Goal: Transaction & Acquisition: Purchase product/service

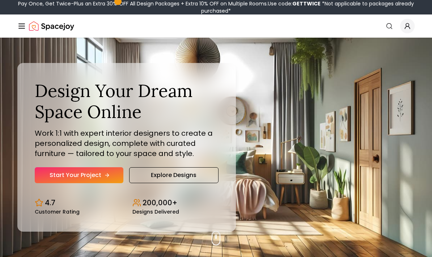
click at [69, 183] on link "Start Your Project" at bounding box center [79, 175] width 89 height 16
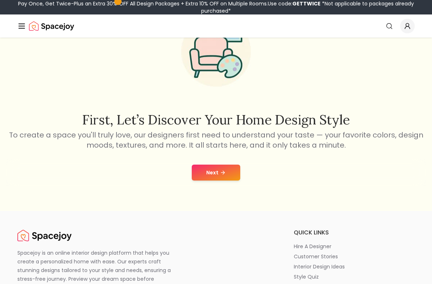
scroll to position [56, 0]
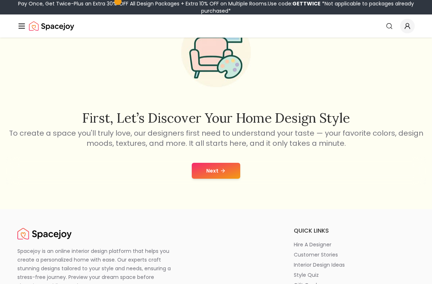
click at [208, 179] on button "Next" at bounding box center [216, 171] width 48 height 16
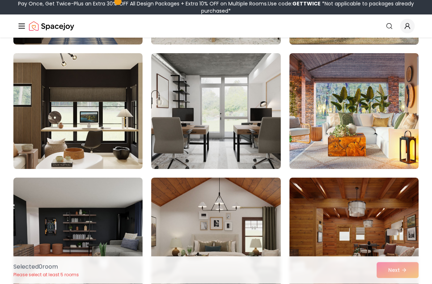
scroll to position [2423, 0]
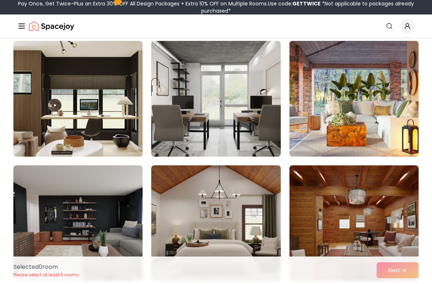
click at [373, 135] on img at bounding box center [354, 99] width 136 height 122
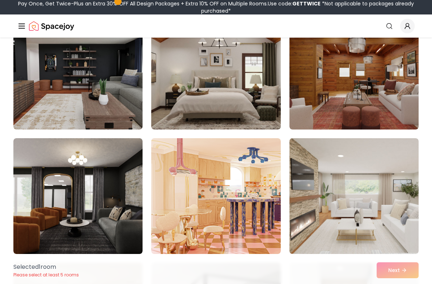
scroll to position [2577, 0]
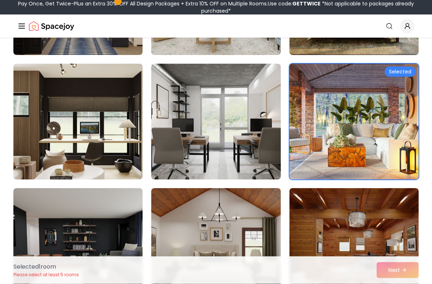
click at [77, 148] on img at bounding box center [78, 122] width 136 height 122
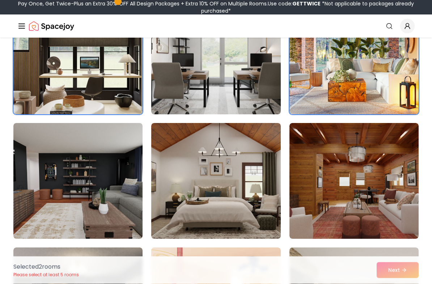
scroll to position [2487, 0]
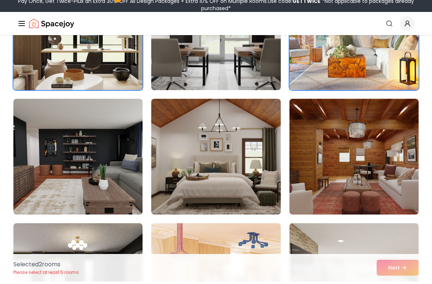
click at [183, 67] on img at bounding box center [216, 35] width 136 height 122
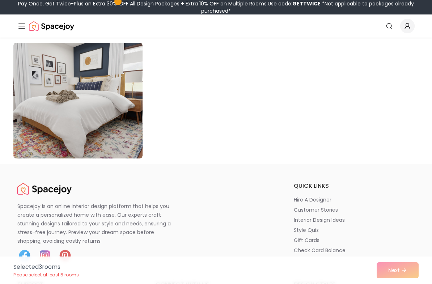
scroll to position [4173, 0]
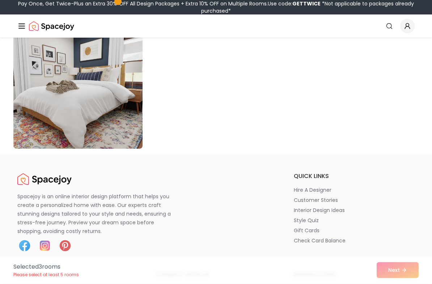
click at [411, 271] on div "Selected 3 room s Please select at least 5 rooms Next" at bounding box center [216, 271] width 417 height 28
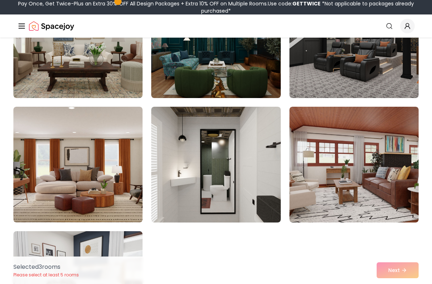
scroll to position [3975, 0]
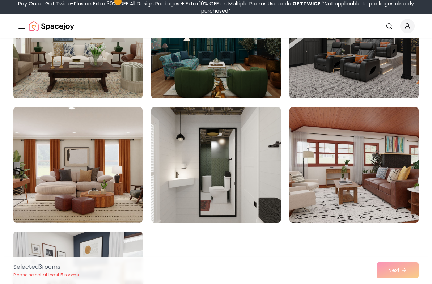
click at [252, 182] on img at bounding box center [216, 165] width 136 height 122
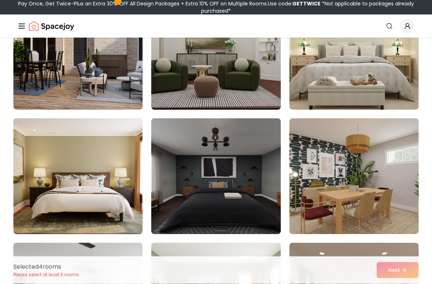
scroll to position [105, 0]
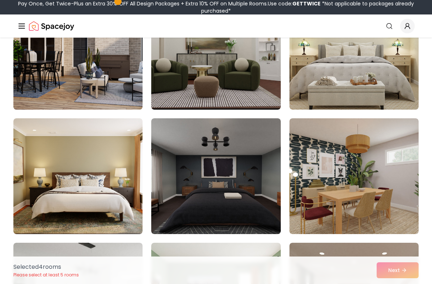
click at [116, 76] on img at bounding box center [78, 52] width 136 height 122
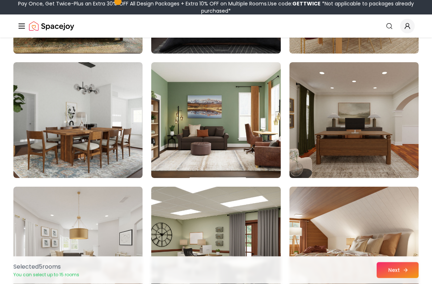
click at [400, 274] on button "Next" at bounding box center [398, 270] width 42 height 16
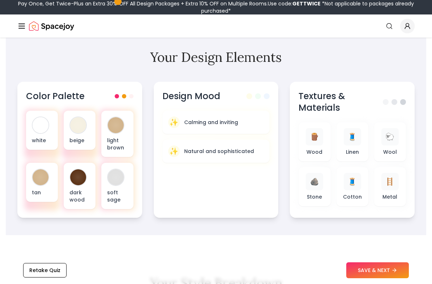
scroll to position [244, 0]
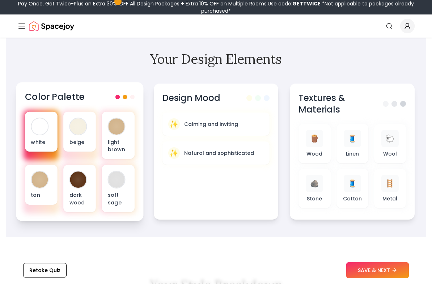
click at [39, 140] on p "white" at bounding box center [41, 141] width 21 height 7
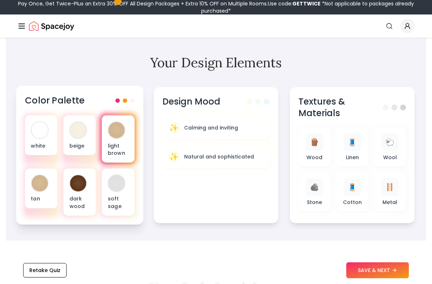
click at [118, 153] on p "light brown" at bounding box center [118, 149] width 21 height 15
click at [124, 102] on span at bounding box center [125, 100] width 4 height 4
click at [130, 102] on span at bounding box center [132, 100] width 4 height 4
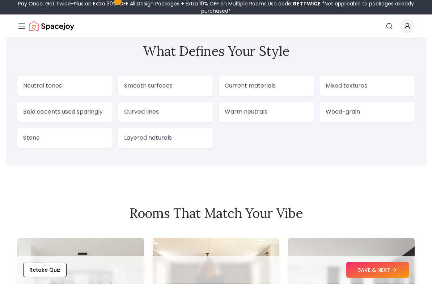
scroll to position [654, 0]
click at [32, 86] on p "Neutral tones" at bounding box center [65, 85] width 84 height 9
click at [38, 80] on div "Neutral tones" at bounding box center [64, 86] width 95 height 20
click at [35, 89] on p "Neutral tones" at bounding box center [65, 85] width 84 height 9
click at [62, 155] on section "What Defines Your Style Neutral tones Smooth surfaces Current materials Mixed t…" at bounding box center [216, 95] width 421 height 139
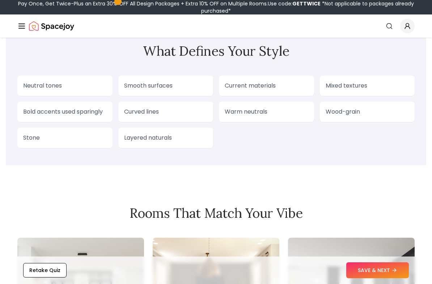
click at [170, 130] on div "Layered naturals" at bounding box center [165, 138] width 95 height 20
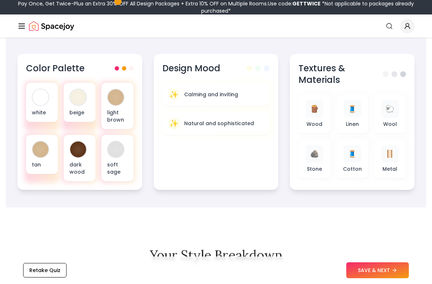
scroll to position [274, 0]
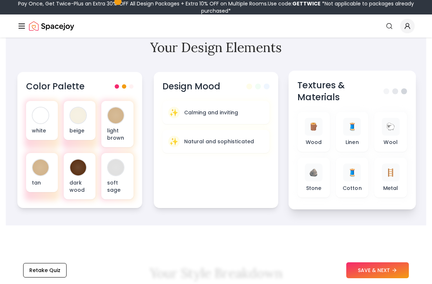
click at [406, 95] on div "Textures & Materials" at bounding box center [352, 92] width 110 height 24
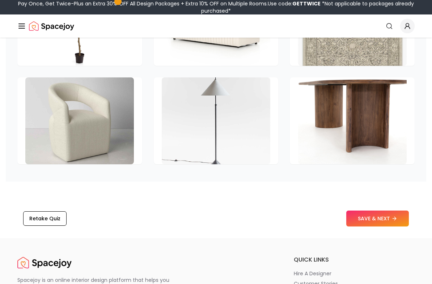
scroll to position [1118, 0]
click at [396, 220] on icon at bounding box center [397, 218] width 2 height 3
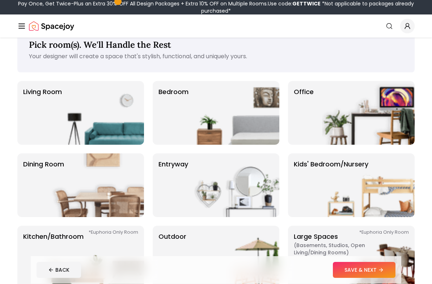
scroll to position [19, 0]
click at [38, 118] on p "Living Room" at bounding box center [42, 113] width 39 height 52
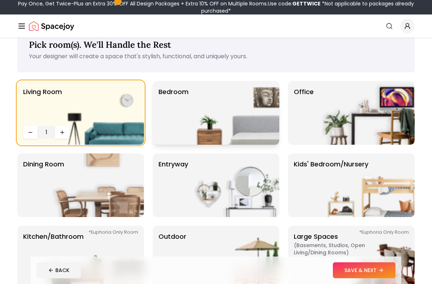
click at [197, 119] on img at bounding box center [233, 113] width 93 height 64
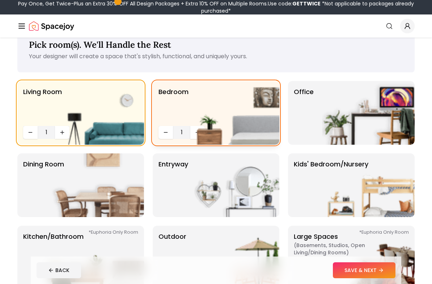
click at [256, 111] on img at bounding box center [233, 113] width 93 height 64
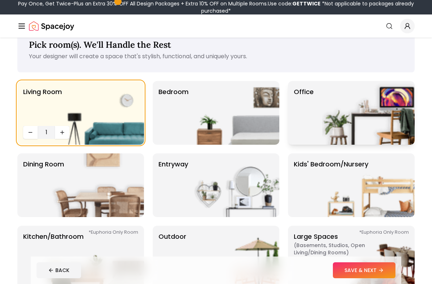
click at [389, 102] on img at bounding box center [368, 113] width 93 height 64
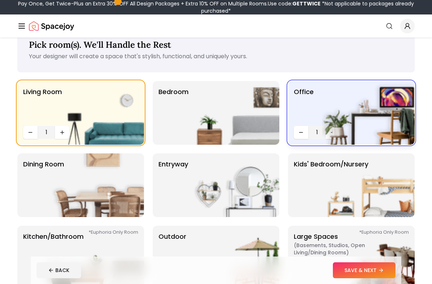
click at [322, 134] on img at bounding box center [368, 113] width 93 height 64
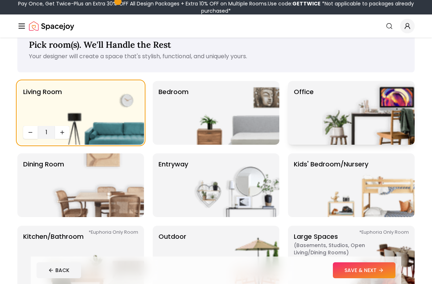
click at [345, 122] on img at bounding box center [368, 113] width 93 height 64
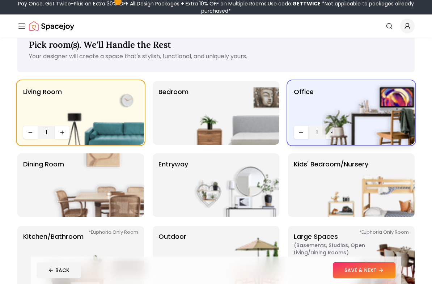
click at [335, 129] on img at bounding box center [368, 113] width 93 height 64
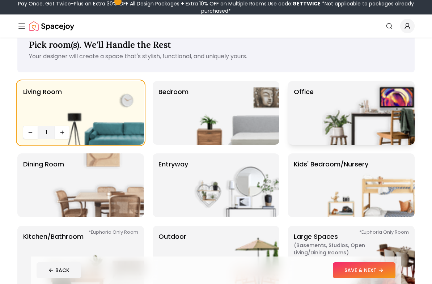
click at [337, 124] on img at bounding box center [368, 113] width 93 height 64
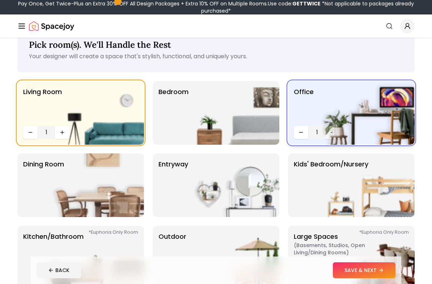
click at [330, 135] on img at bounding box center [368, 113] width 93 height 64
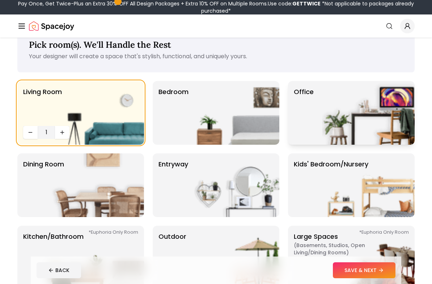
click at [331, 134] on img at bounding box center [368, 113] width 93 height 64
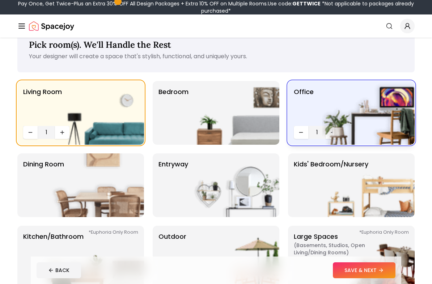
click at [331, 131] on img at bounding box center [368, 113] width 93 height 64
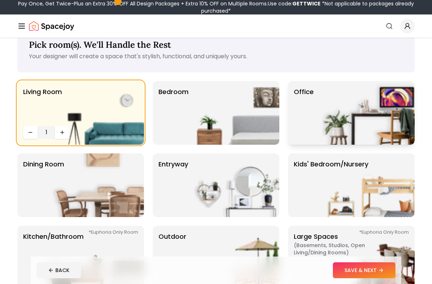
click at [330, 130] on img at bounding box center [368, 113] width 93 height 64
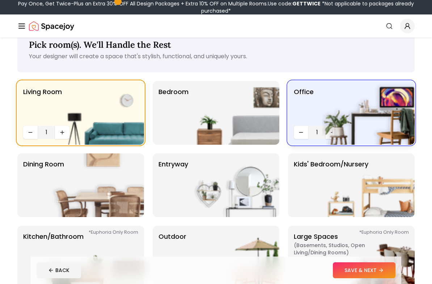
click at [334, 135] on img at bounding box center [368, 113] width 93 height 64
click at [335, 135] on img at bounding box center [368, 113] width 93 height 64
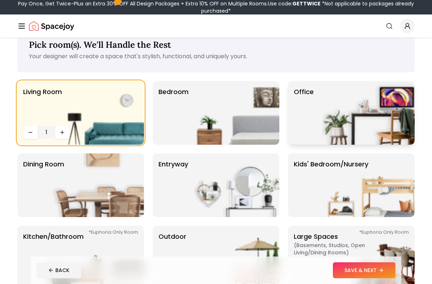
click at [335, 134] on img at bounding box center [368, 113] width 93 height 64
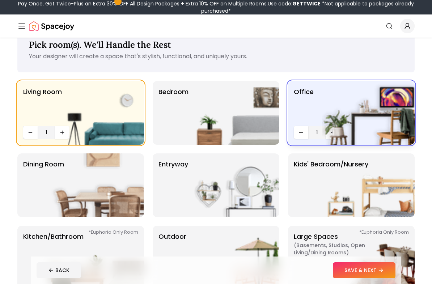
click at [333, 132] on img at bounding box center [368, 113] width 93 height 64
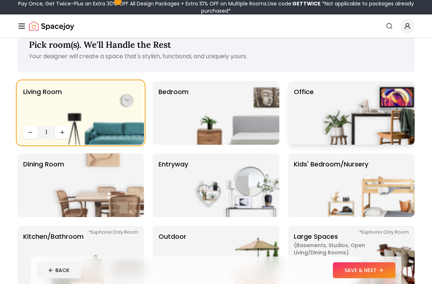
click at [316, 132] on div "Office" at bounding box center [351, 113] width 127 height 64
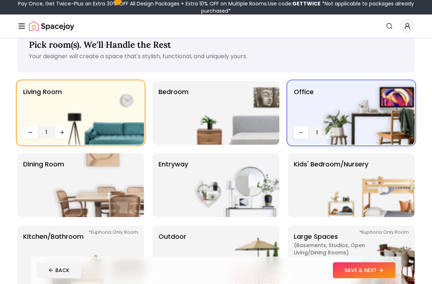
click at [315, 132] on span "1" at bounding box center [317, 132] width 12 height 9
click at [336, 130] on img at bounding box center [368, 113] width 93 height 64
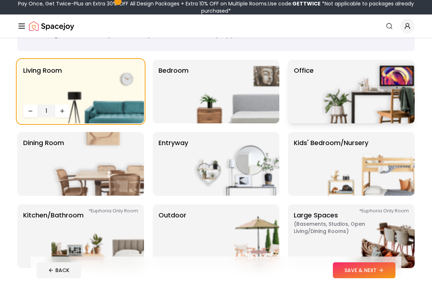
scroll to position [41, 0]
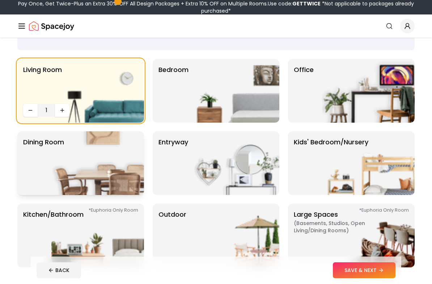
click at [36, 173] on p "Dining Room" at bounding box center [43, 163] width 41 height 52
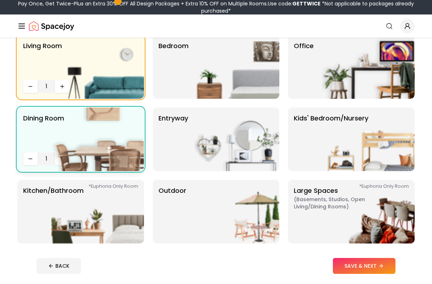
scroll to position [65, 0]
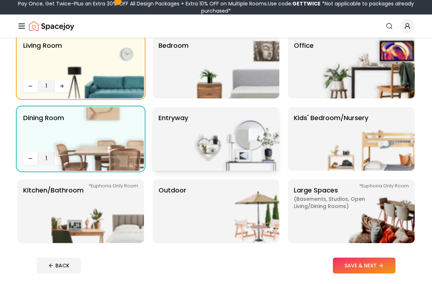
click at [232, 137] on img at bounding box center [233, 139] width 93 height 64
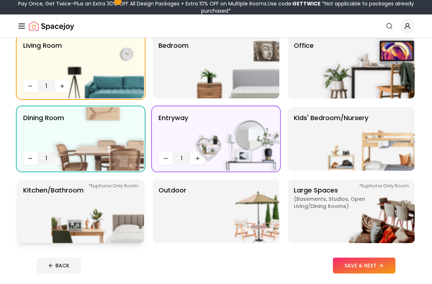
click at [33, 217] on p "Kitchen/Bathroom *Euphoria Only Room" at bounding box center [53, 211] width 60 height 52
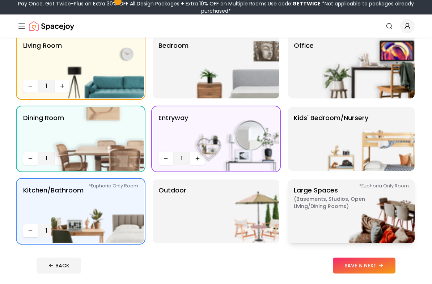
click at [357, 201] on img at bounding box center [368, 212] width 93 height 64
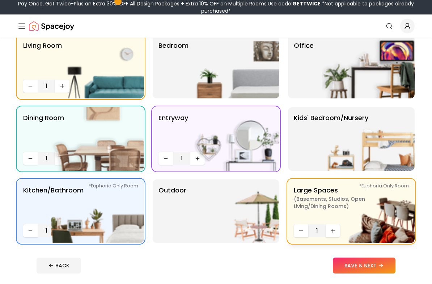
click at [332, 232] on img at bounding box center [368, 212] width 93 height 64
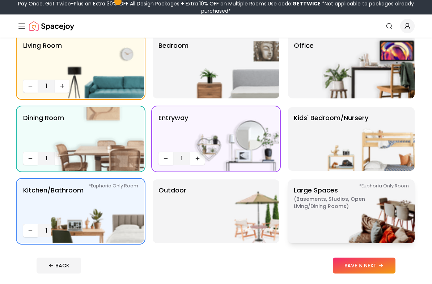
click at [337, 205] on img at bounding box center [368, 212] width 93 height 64
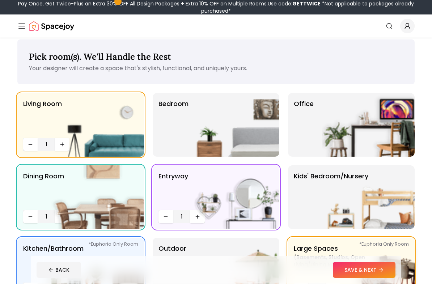
scroll to position [0, 0]
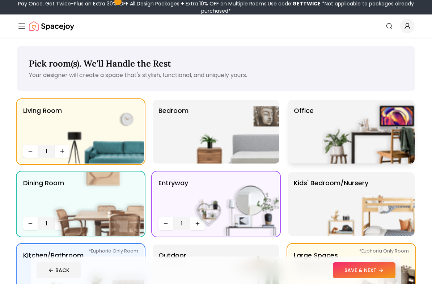
click at [392, 143] on img at bounding box center [368, 132] width 93 height 64
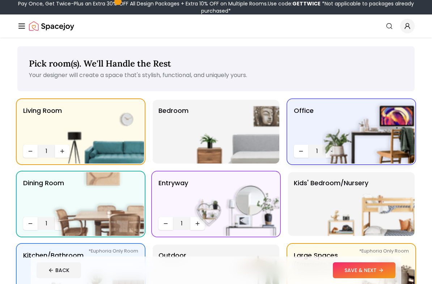
click at [388, 148] on img at bounding box center [368, 132] width 93 height 64
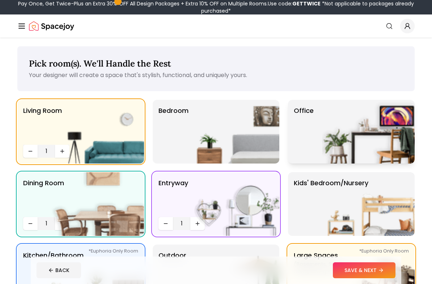
click at [389, 146] on img at bounding box center [368, 132] width 93 height 64
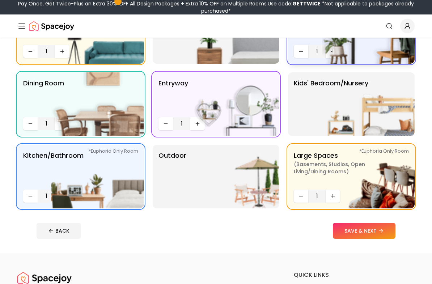
scroll to position [101, 0]
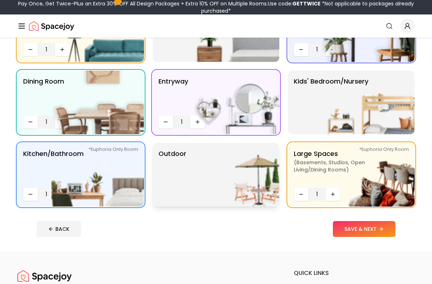
click at [229, 173] on img at bounding box center [233, 175] width 93 height 64
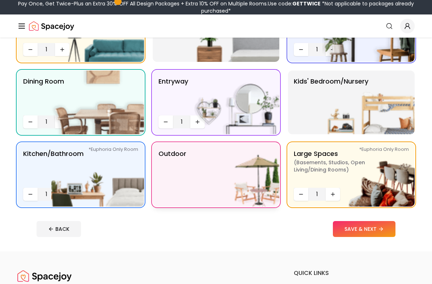
scroll to position [102, 0]
click at [377, 230] on button "SAVE & NEXT" at bounding box center [364, 229] width 63 height 16
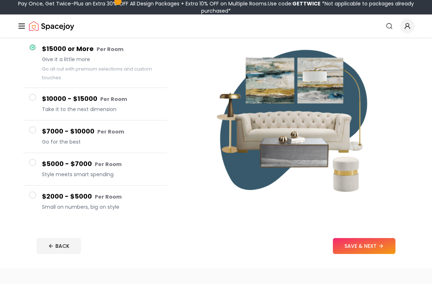
scroll to position [68, 0]
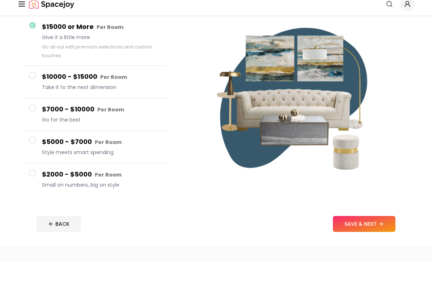
click at [34, 121] on button "$7000 - $10000 Per Room Go for the best" at bounding box center [95, 137] width 144 height 33
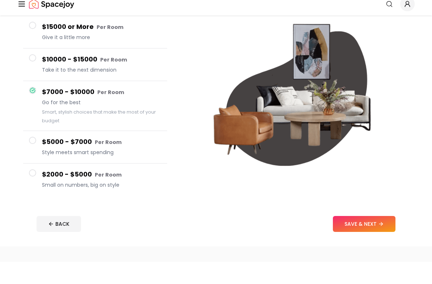
click at [21, 63] on div "$15000 or More Per Room Give it a little more $10000 - $15000 Per Room Take it …" at bounding box center [95, 127] width 156 height 191
click at [34, 71] on button "$10000 - $15000 Per Room Take it to the next dimension" at bounding box center [95, 87] width 144 height 33
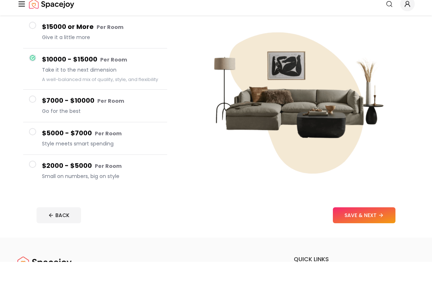
click at [30, 144] on button "$5000 - $7000 Per Room Style meets smart spending" at bounding box center [95, 160] width 144 height 33
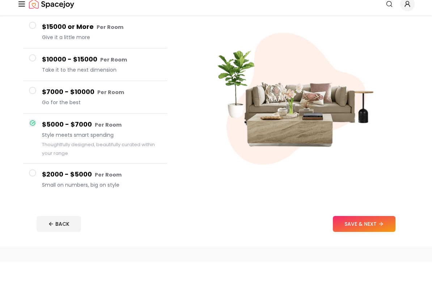
click at [35, 186] on button "$2000 - $5000 Per Room Small on numbers, big on style" at bounding box center [95, 202] width 144 height 32
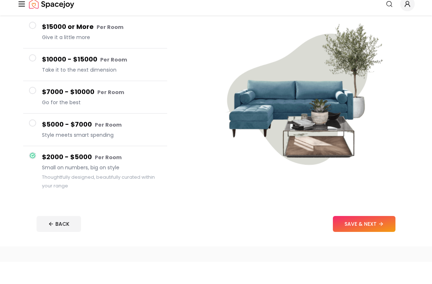
click at [29, 136] on button "$5000 - $7000 Per Room Style meets smart spending" at bounding box center [95, 152] width 144 height 33
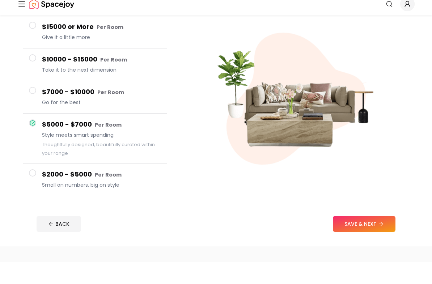
click at [25, 103] on button "$7000 - $10000 Per Room Go for the best" at bounding box center [95, 119] width 144 height 33
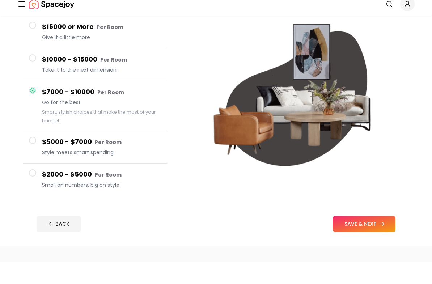
click at [378, 238] on button "SAVE & NEXT" at bounding box center [364, 246] width 63 height 16
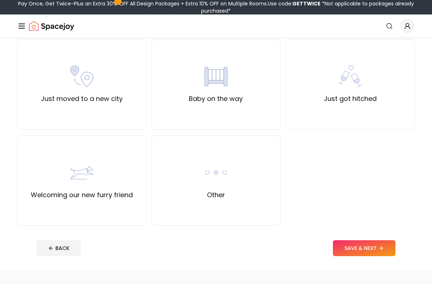
scroll to position [254, 0]
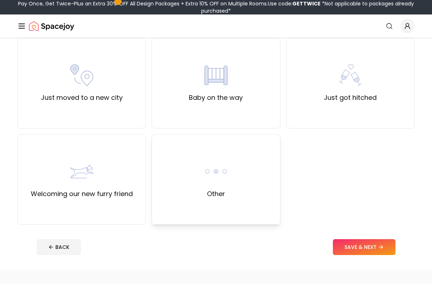
click at [201, 177] on div "Other" at bounding box center [216, 179] width 128 height 90
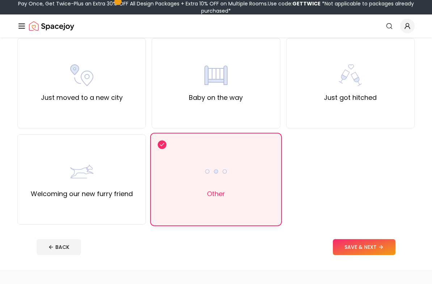
click at [378, 245] on button "SAVE & NEXT" at bounding box center [364, 247] width 63 height 16
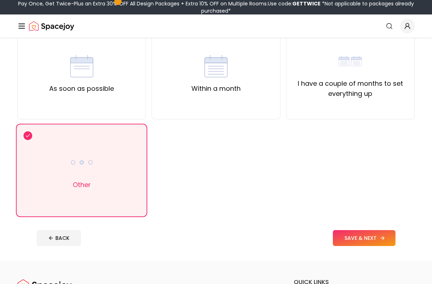
scroll to position [73, 0]
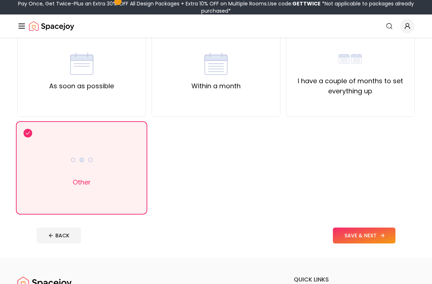
click at [380, 238] on icon at bounding box center [383, 236] width 6 height 6
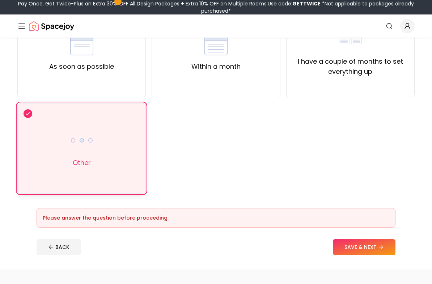
scroll to position [93, 0]
click at [42, 144] on div "Other" at bounding box center [81, 148] width 128 height 90
click at [372, 251] on button "SAVE & NEXT" at bounding box center [364, 247] width 63 height 16
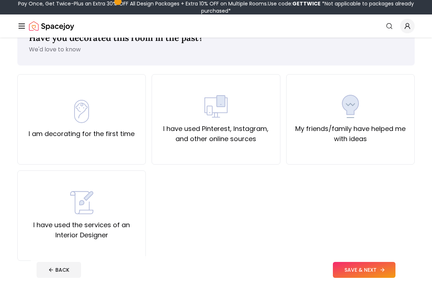
scroll to position [26, 0]
click at [180, 138] on label "I have used Pinterest, Instagram, and other online sources" at bounding box center [216, 134] width 116 height 20
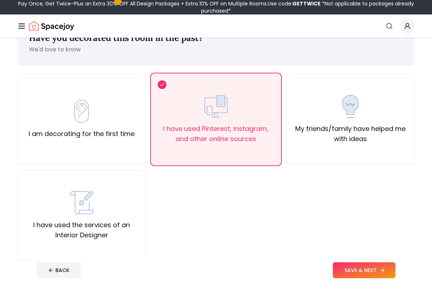
click at [379, 268] on button "SAVE & NEXT" at bounding box center [364, 270] width 63 height 16
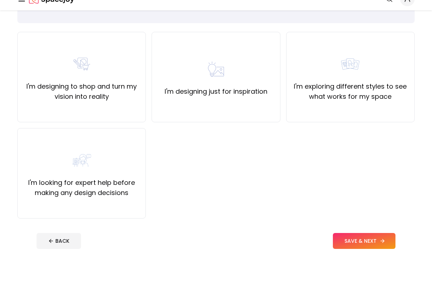
scroll to position [41, 0]
click at [44, 109] on label "I'm designing to shop and turn my vision into reality" at bounding box center [82, 119] width 116 height 20
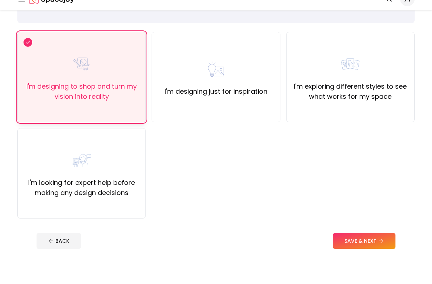
click at [383, 265] on icon at bounding box center [381, 268] width 6 height 6
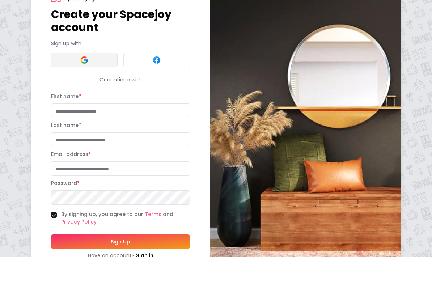
click at [67, 80] on button at bounding box center [84, 87] width 67 height 14
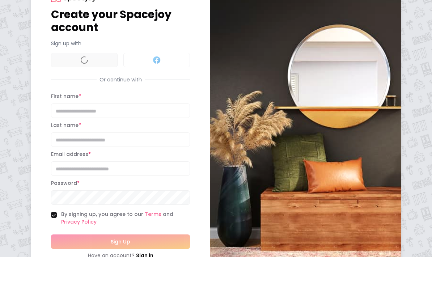
scroll to position [7, 0]
